Goal: Transaction & Acquisition: Obtain resource

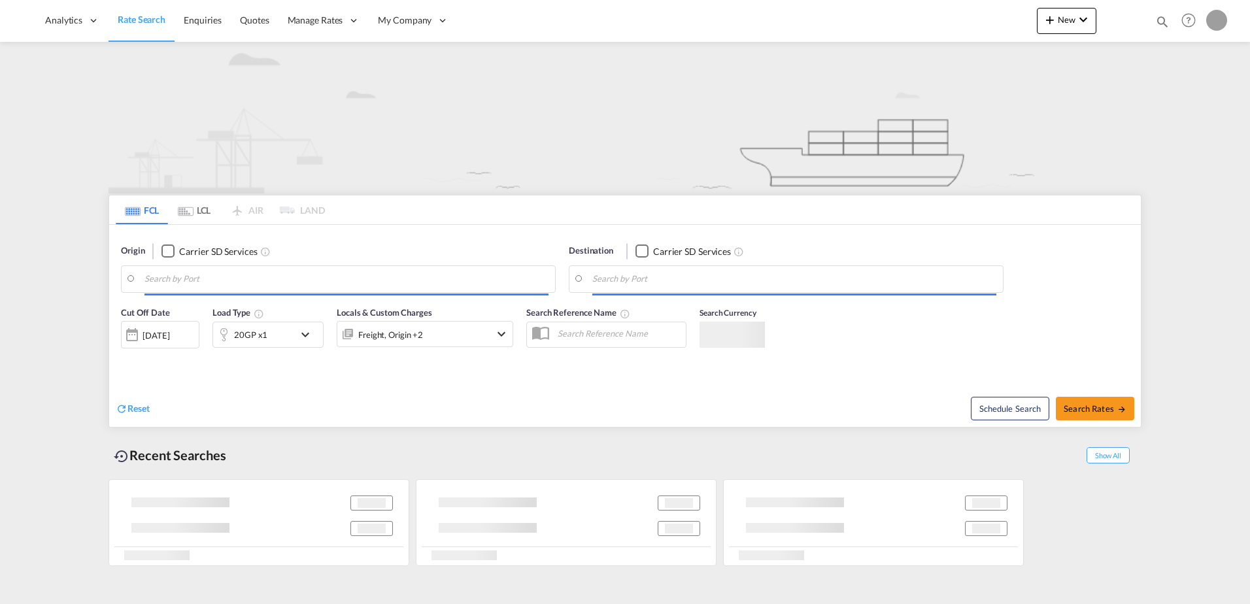
type input "Felixstowe, GBFXT"
type input "Mundra, INMUN"
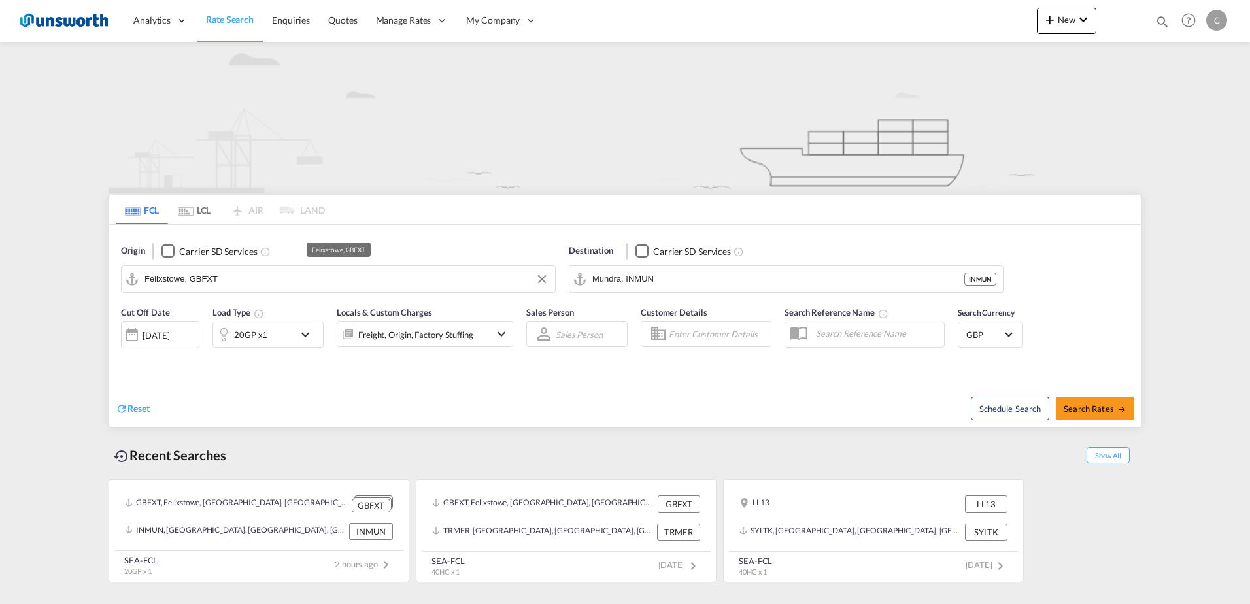
click at [307, 279] on input "Felixstowe, GBFXT" at bounding box center [346, 279] width 404 height 20
click at [429, 286] on input "Felixstowe, GBFXT" at bounding box center [346, 279] width 404 height 20
type input "Felixstowe, GBFXT"
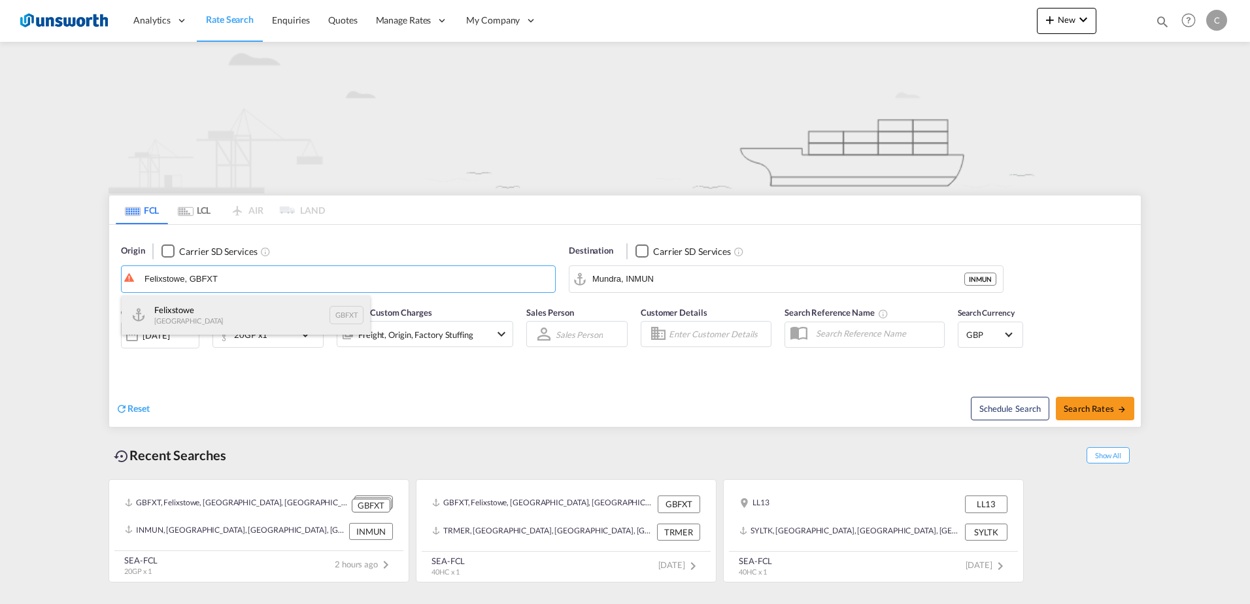
click at [167, 329] on div "Felixstowe [GEOGRAPHIC_DATA] GBFXT" at bounding box center [246, 314] width 248 height 39
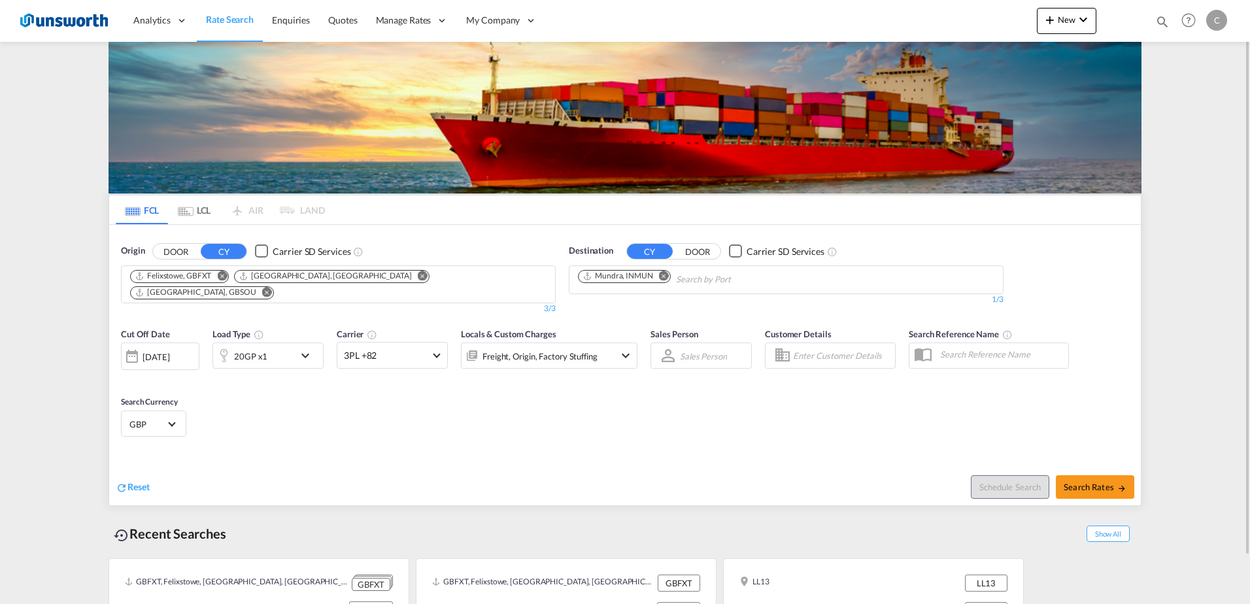
click at [666, 276] on md-icon "Remove" at bounding box center [664, 276] width 10 height 10
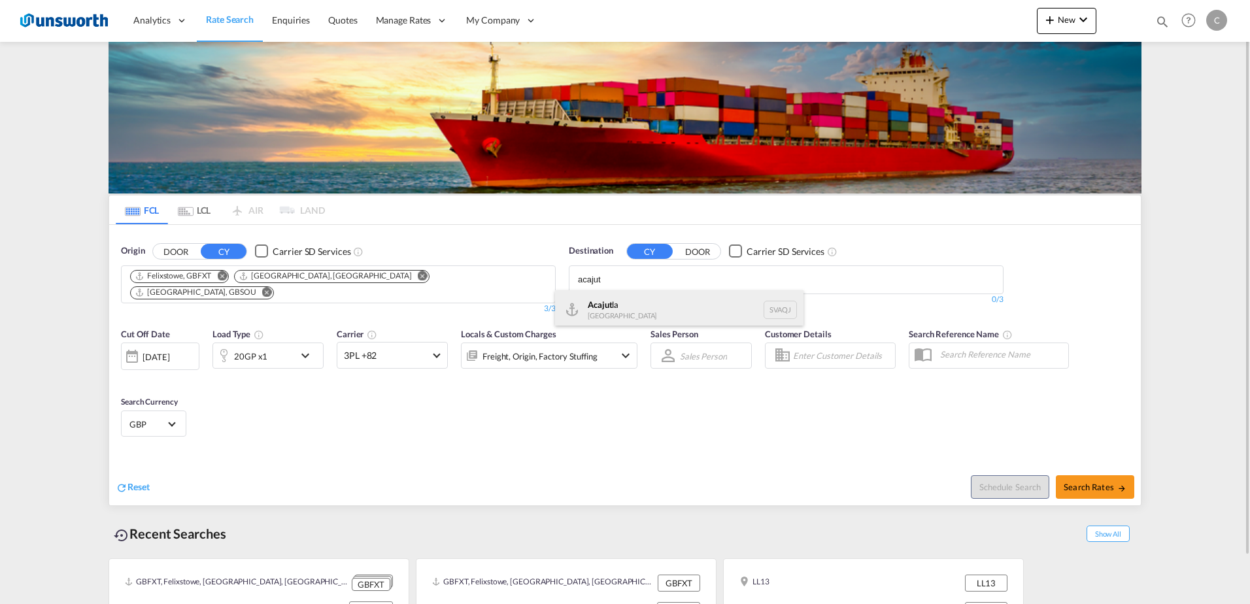
type input "acajut"
click at [628, 305] on div "Acajut la El Salvador SVAQJ" at bounding box center [679, 309] width 248 height 39
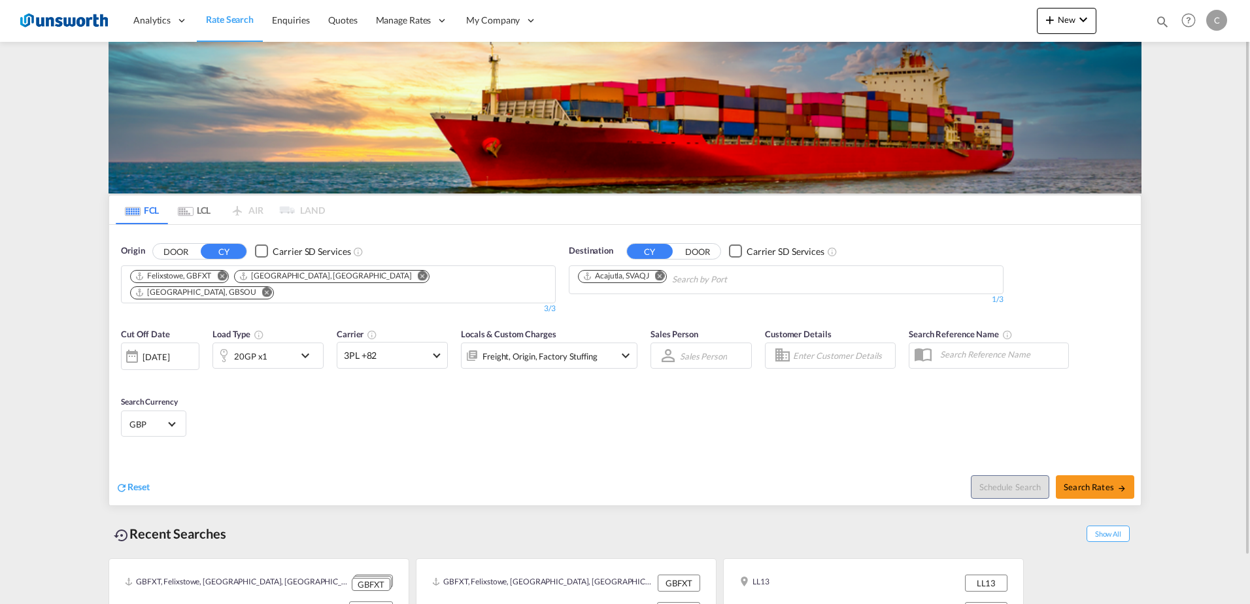
click at [314, 348] on md-icon "icon-chevron-down" at bounding box center [308, 356] width 22 height 16
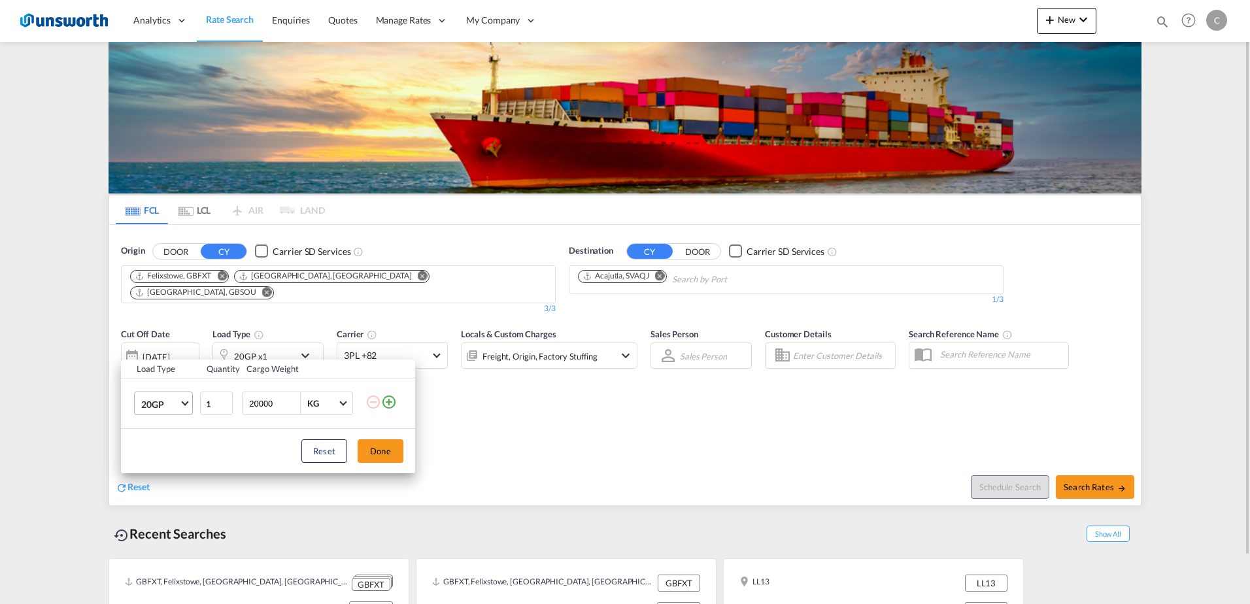
click at [178, 402] on span "20GP" at bounding box center [160, 404] width 38 height 13
click at [161, 465] on div "40HC" at bounding box center [153, 466] width 24 height 13
click at [377, 448] on button "Done" at bounding box center [381, 451] width 46 height 24
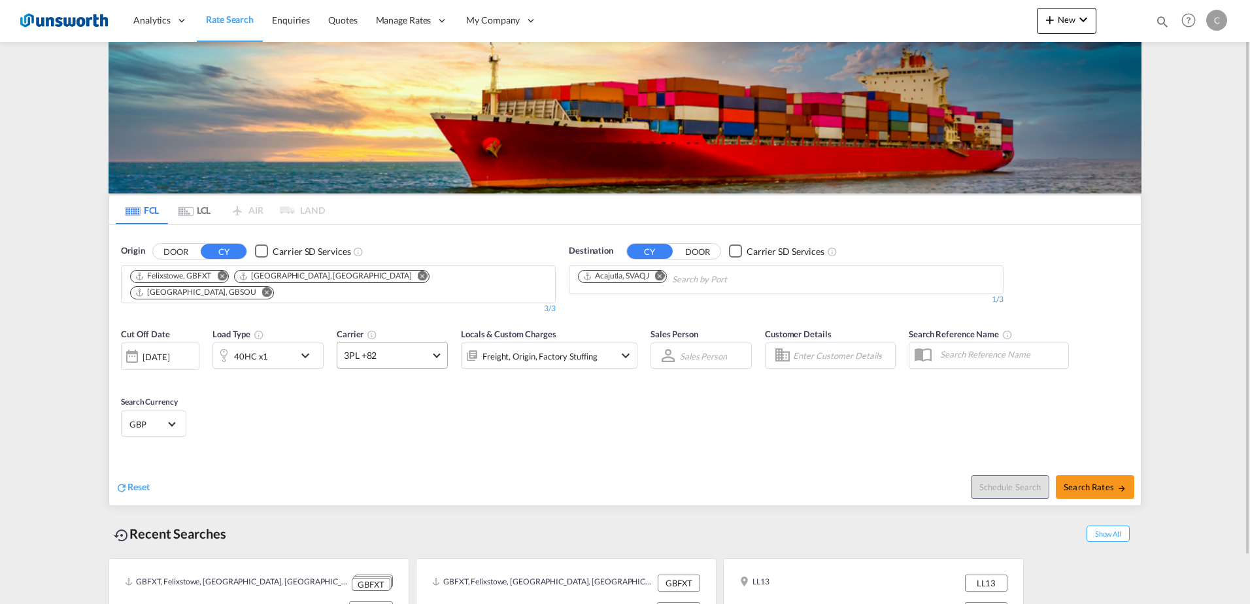
click at [439, 346] on md-select-value "3PL +82" at bounding box center [392, 355] width 110 height 25
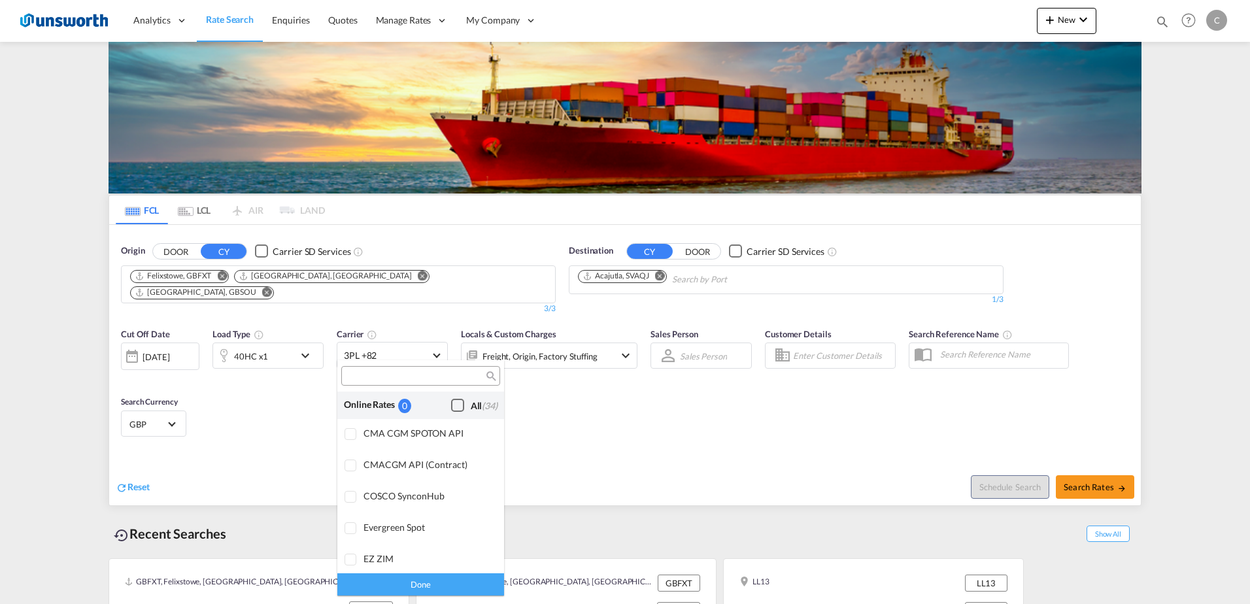
click at [451, 399] on div "Checkbox No Ink" at bounding box center [457, 405] width 13 height 13
click at [418, 585] on div "Done" at bounding box center [420, 584] width 167 height 23
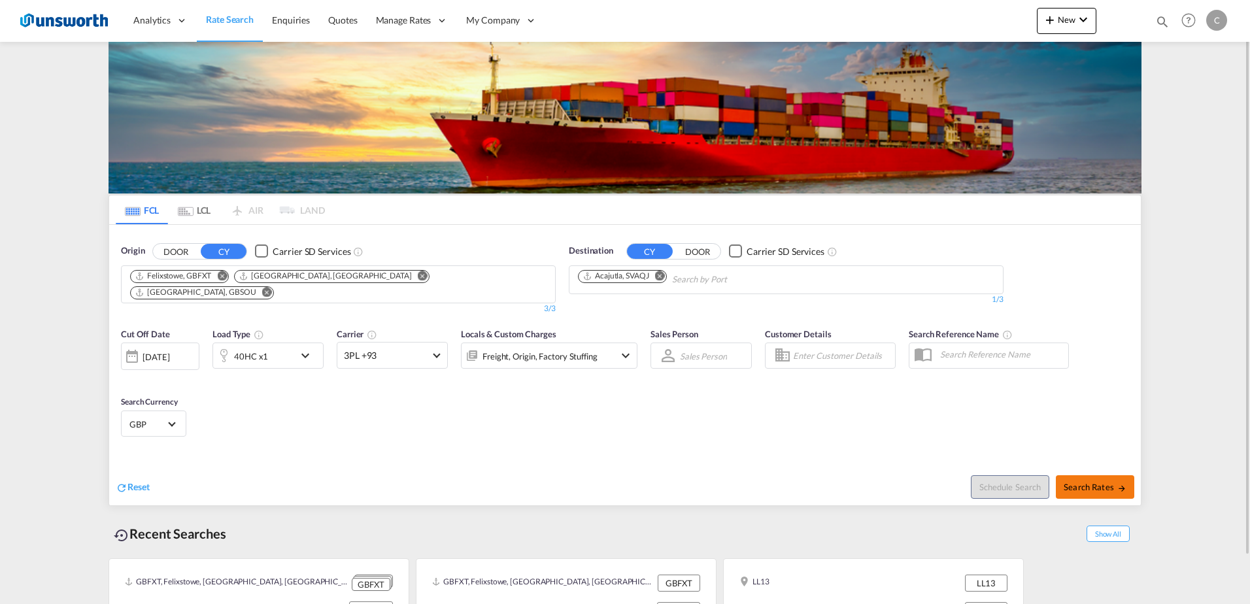
click at [1086, 482] on span "Search Rates" at bounding box center [1095, 487] width 63 height 10
type input "GBFXT,GBLGP,GBSOU to SVAQJ / 19 Aug 2025"
